Goal: Information Seeking & Learning: Find specific fact

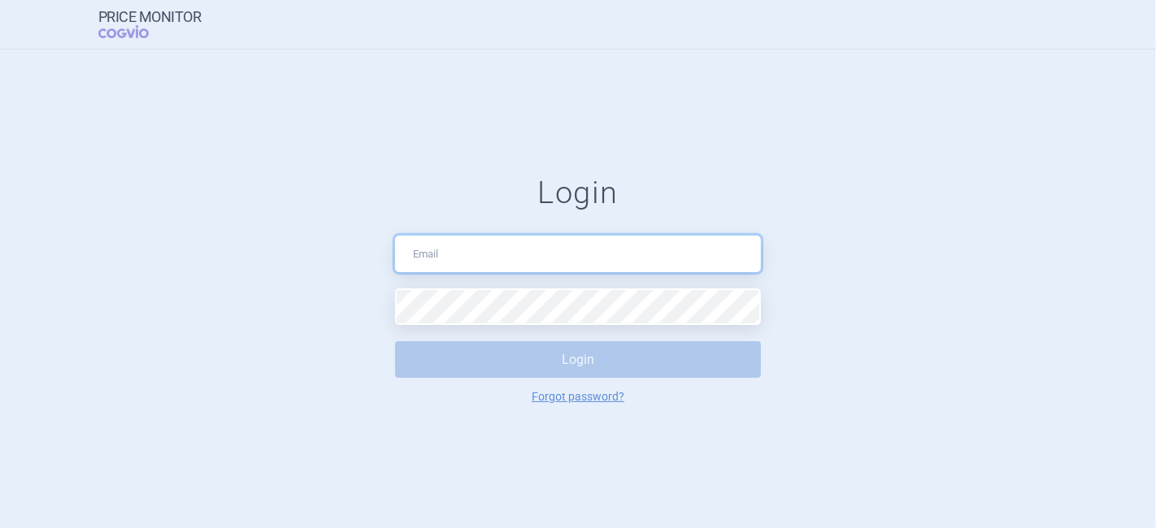
click at [452, 247] on input "text" at bounding box center [578, 254] width 366 height 37
type input "pavla.opatrna@astrazeneca.com"
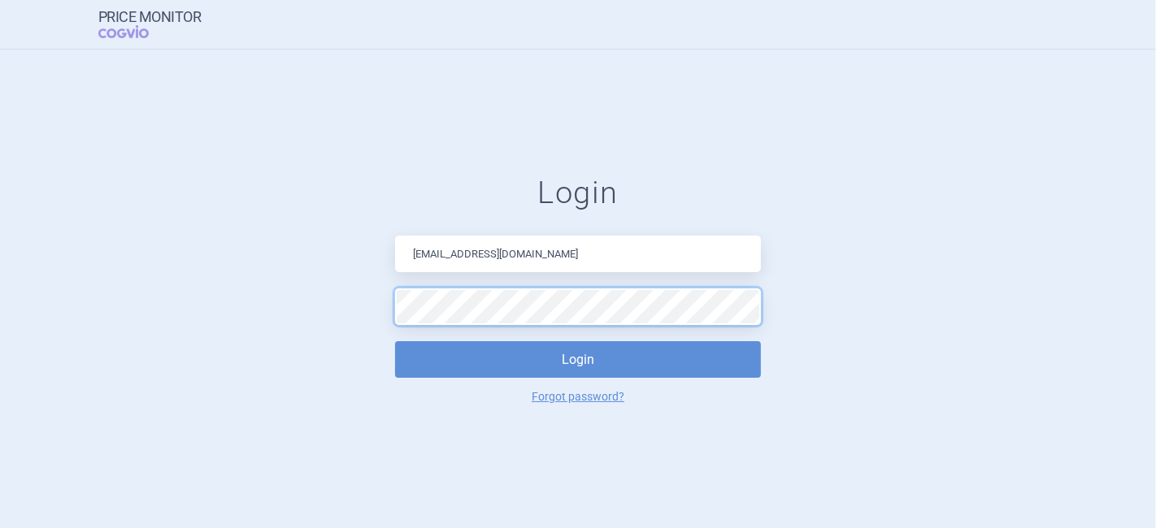
click at [395, 341] on button "Login" at bounding box center [578, 359] width 366 height 37
